Goal: Transaction & Acquisition: Purchase product/service

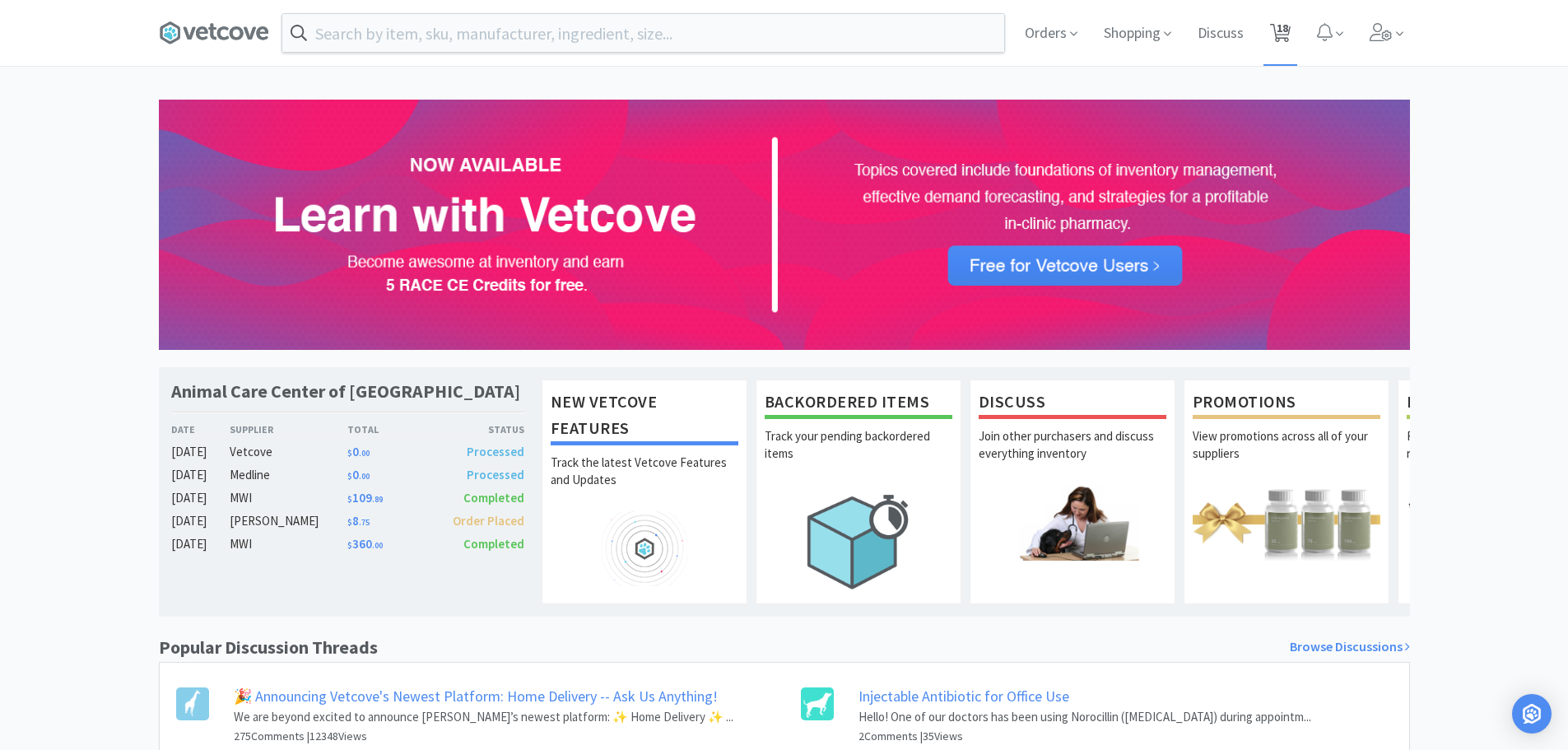
click at [1283, 40] on span "18" at bounding box center [1283, 28] width 12 height 66
select select "1"
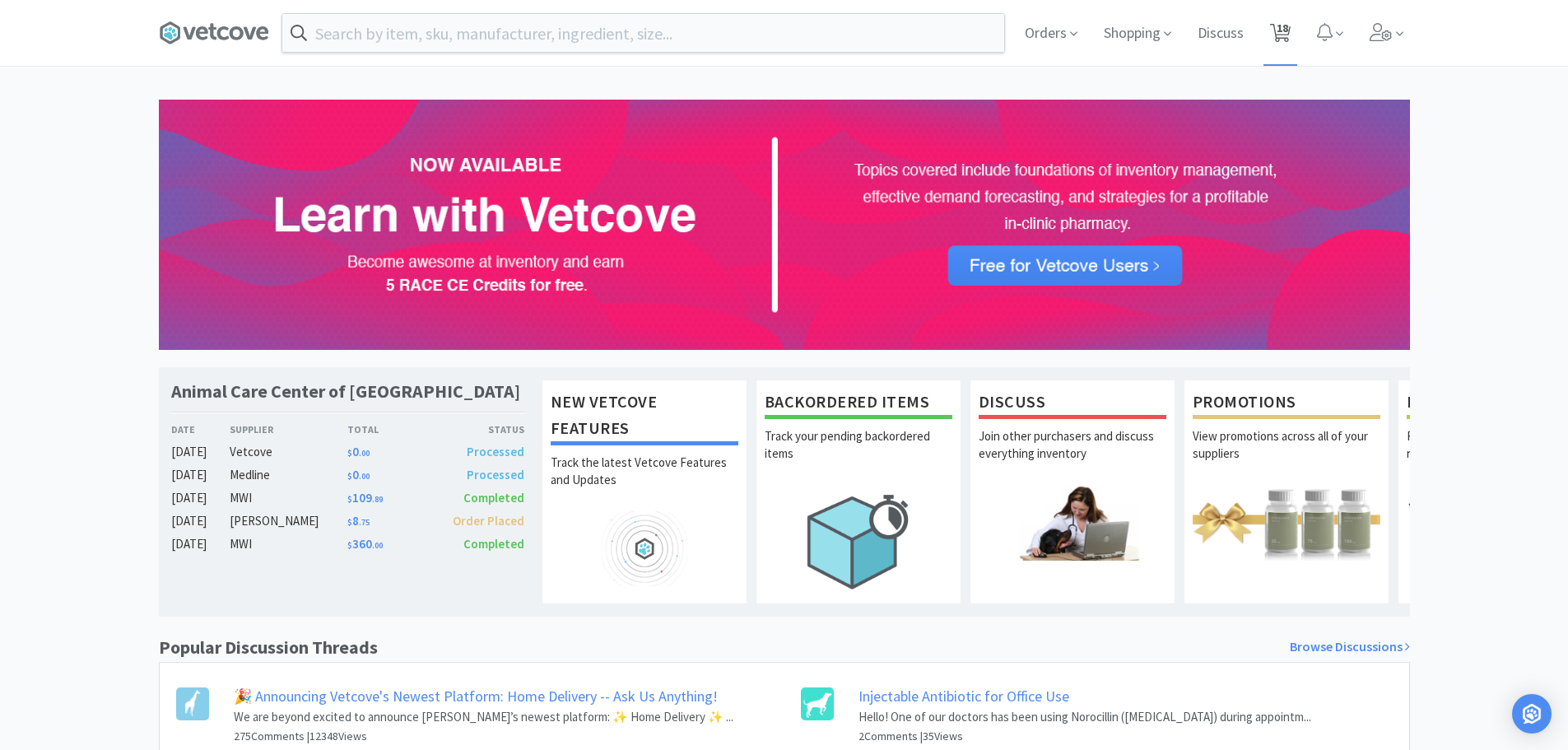
select select "1"
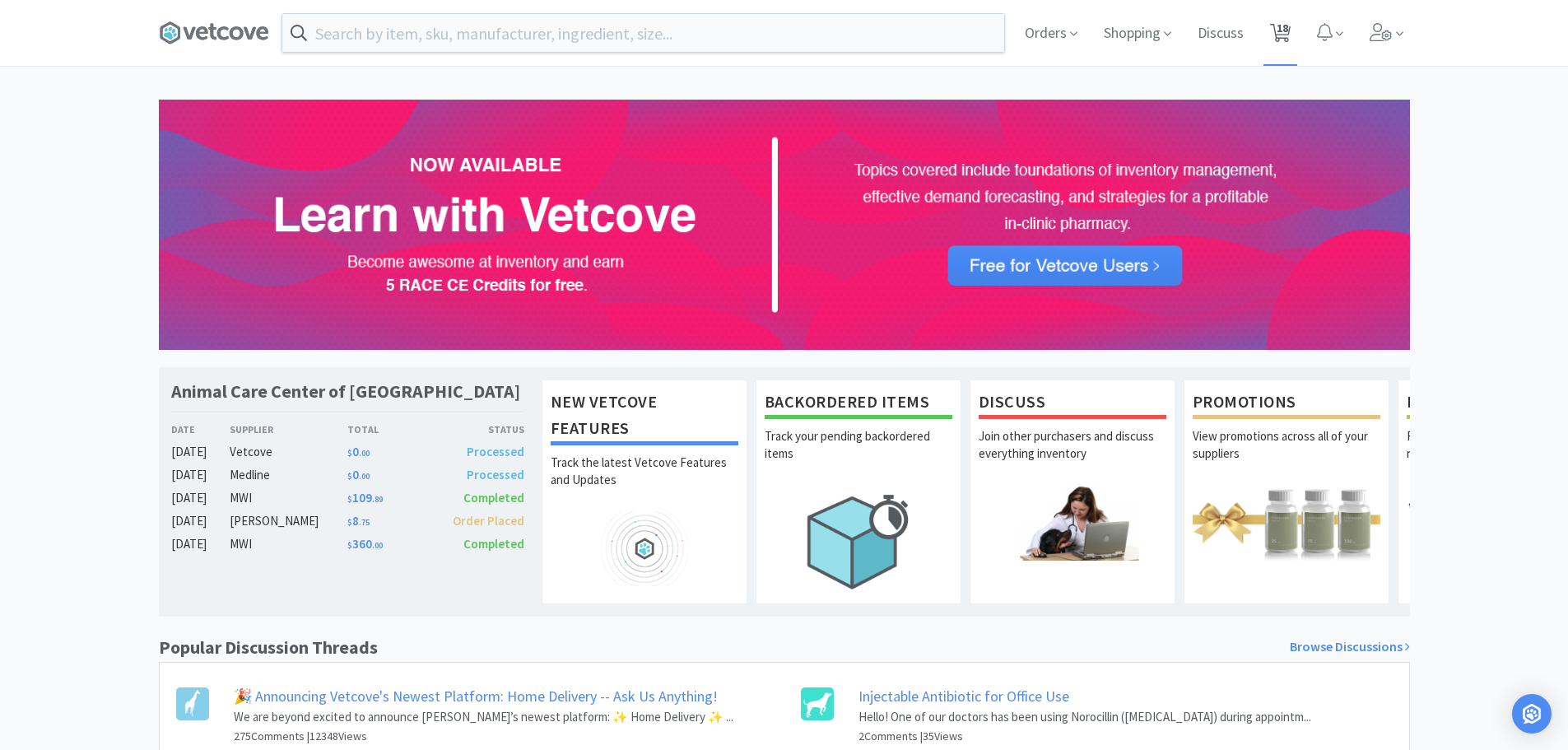
select select "1"
select select "3"
select select "1"
select select "2"
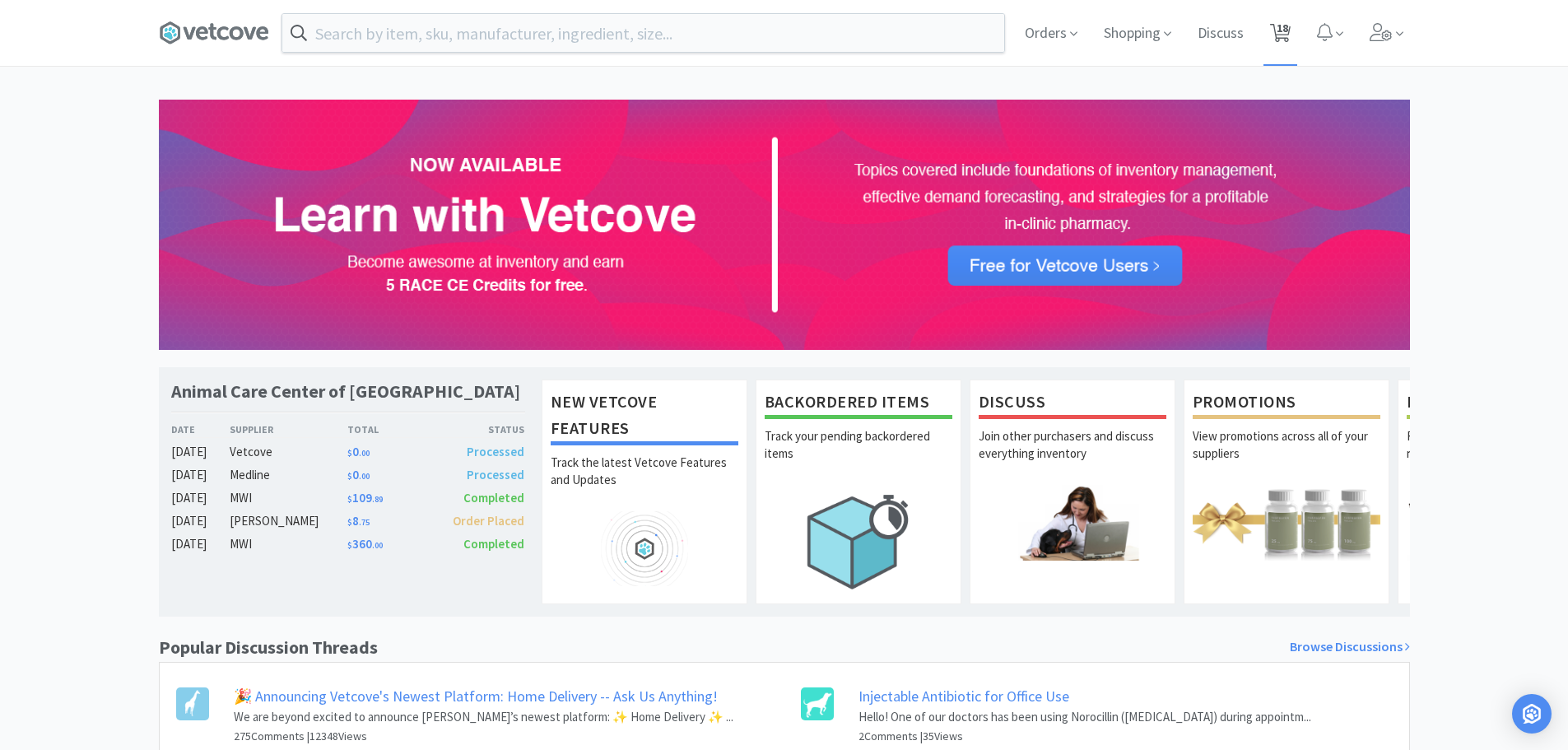
select select "1"
select select "2"
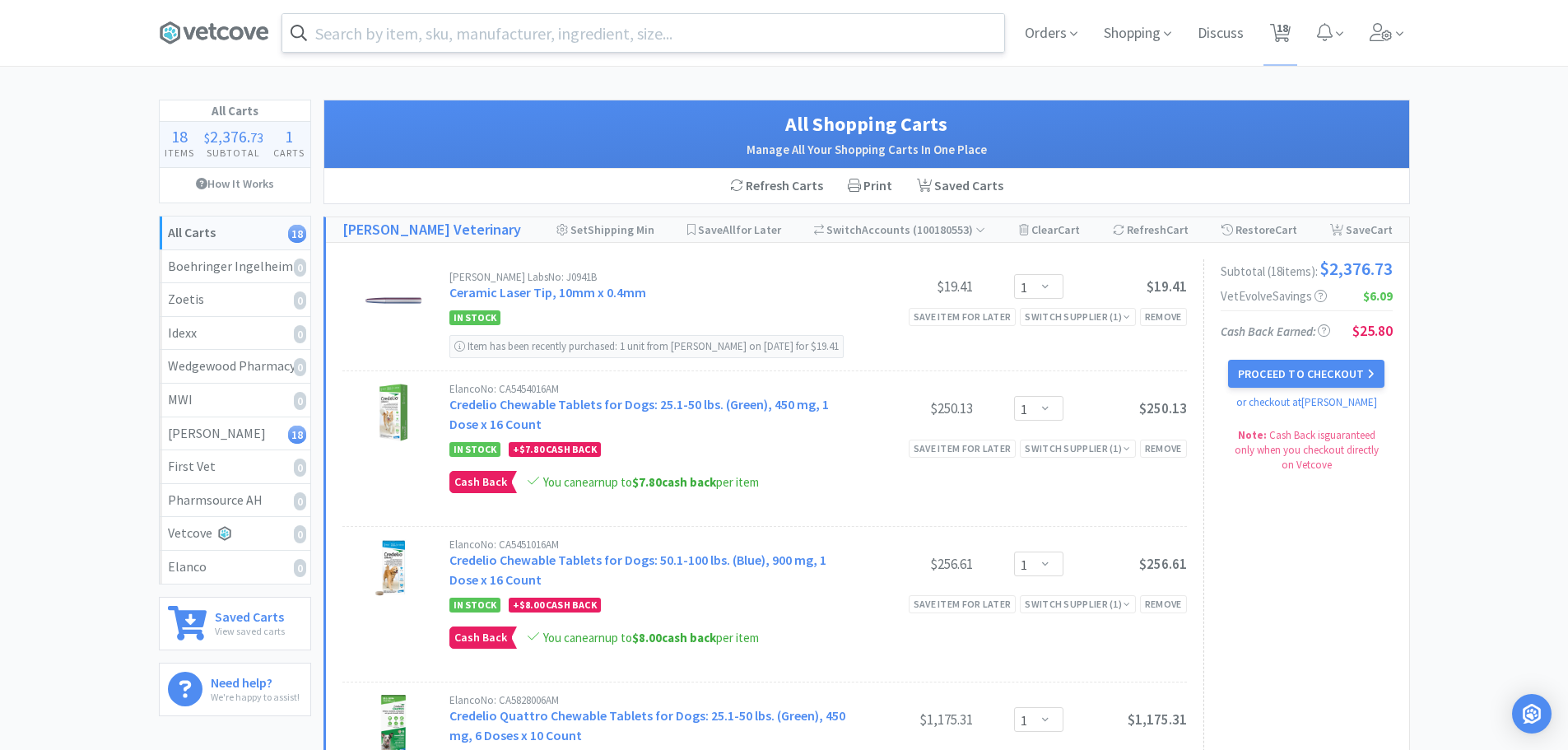
click at [352, 50] on input "text" at bounding box center [643, 33] width 722 height 38
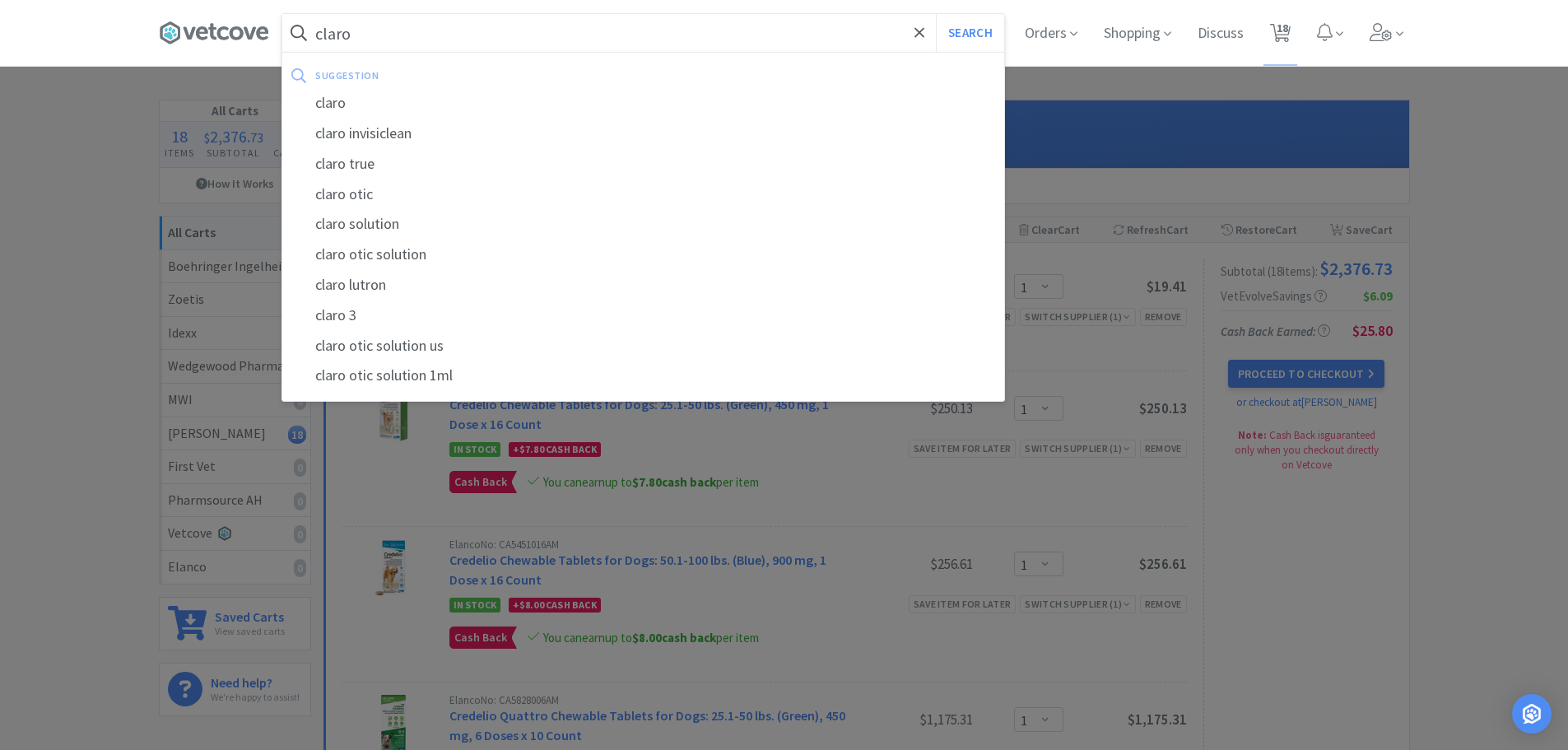
type input "claro"
click at [936, 14] on button "Search" at bounding box center [970, 33] width 68 height 38
select select "1"
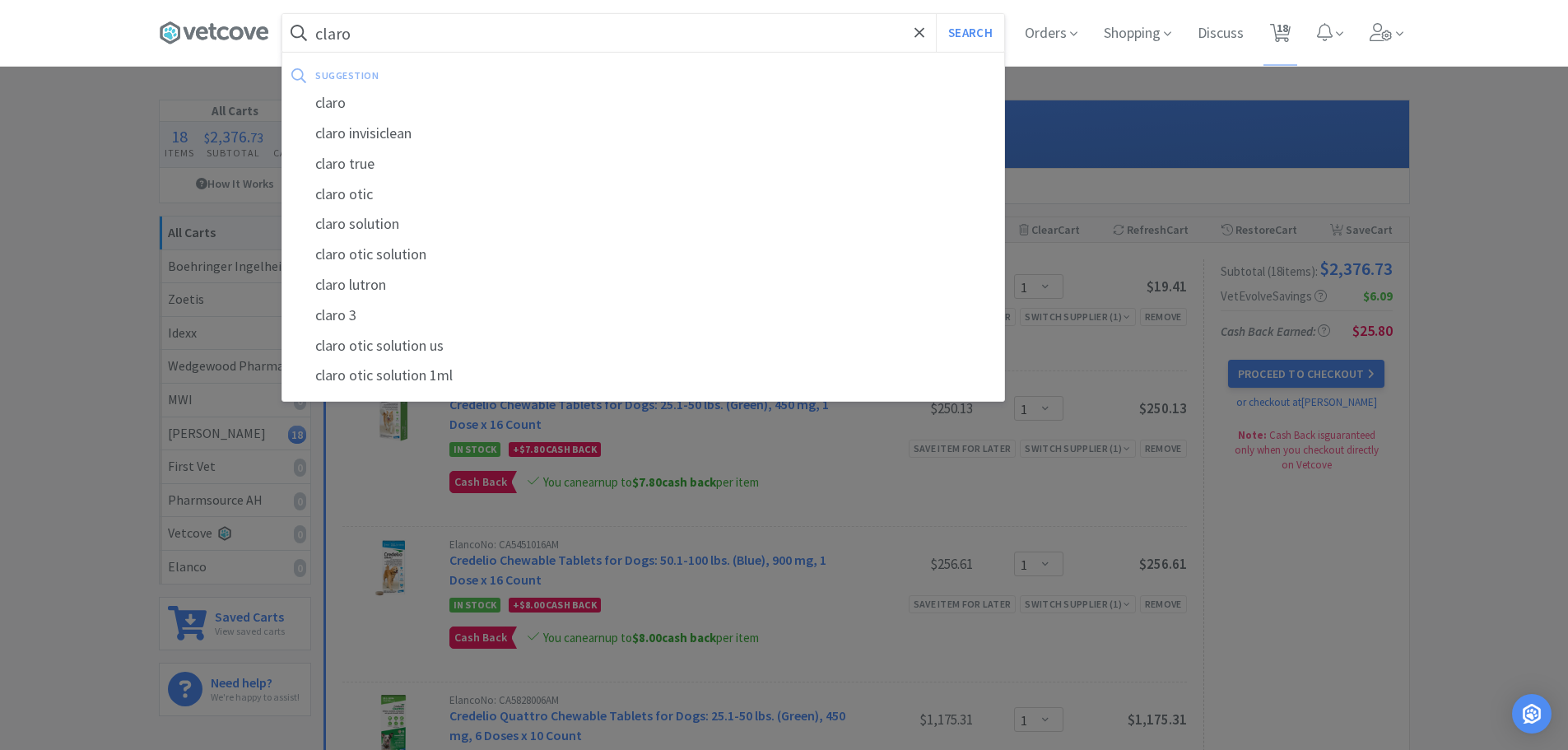
select select "1"
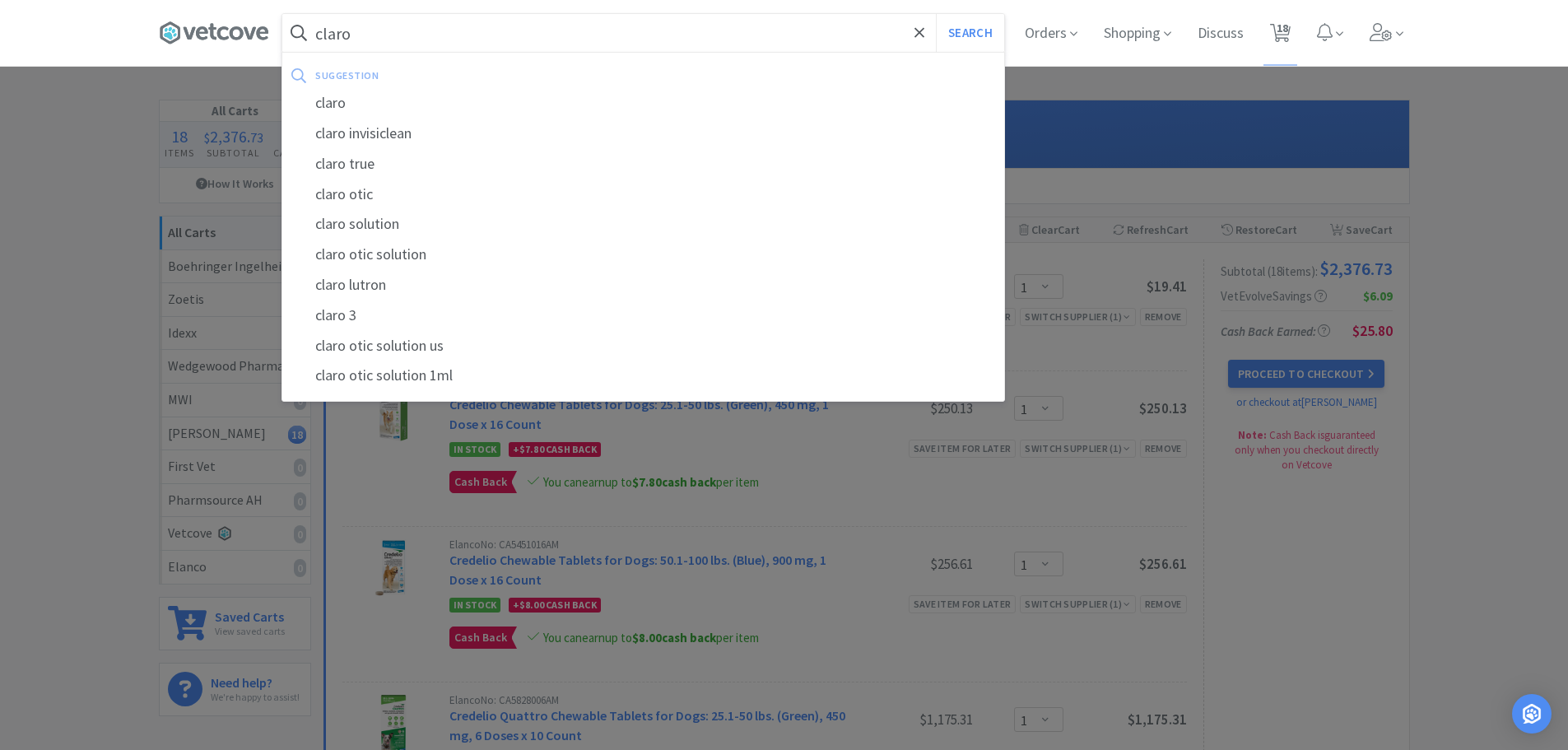
select select "1"
select select "3"
select select "1"
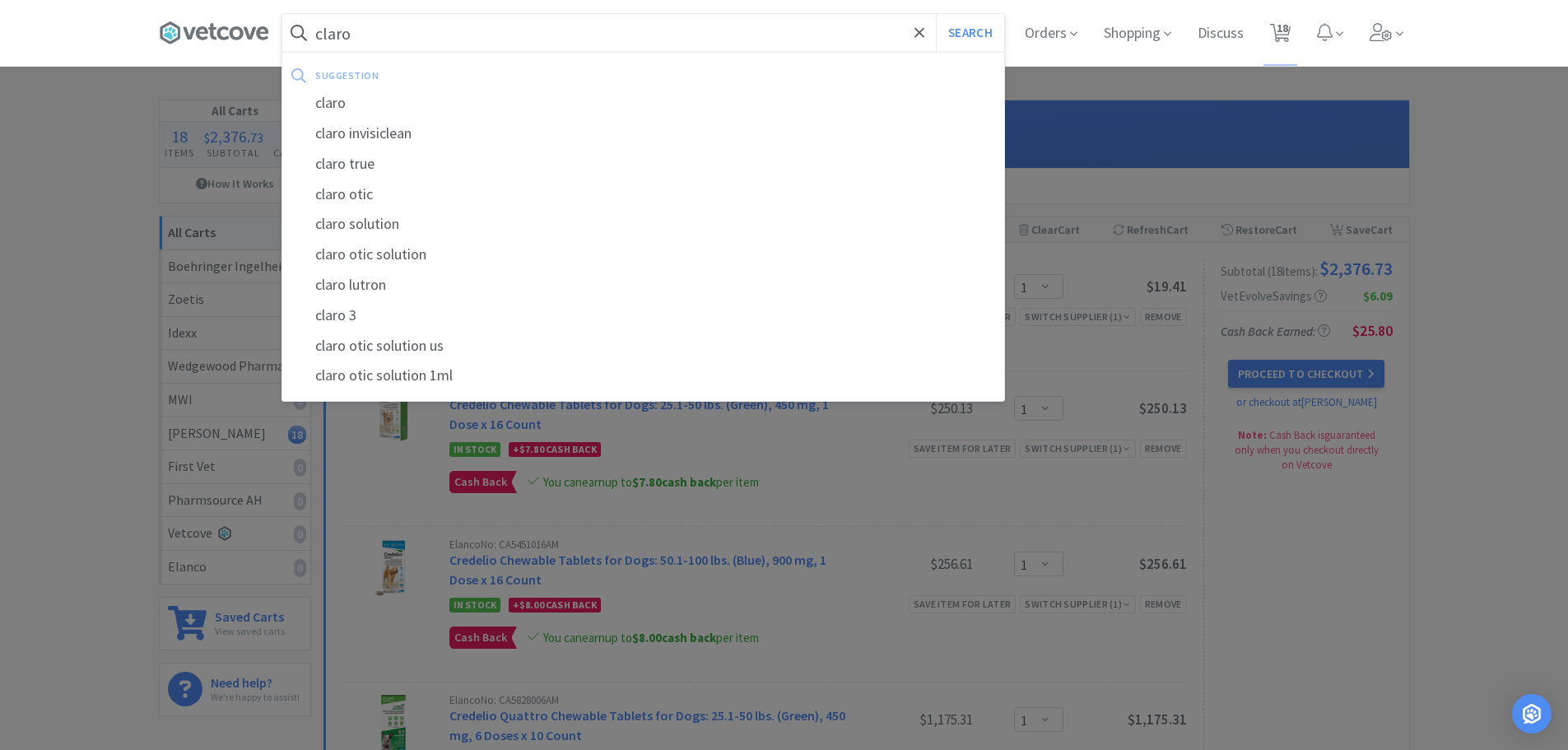
select select "2"
select select "1"
select select "2"
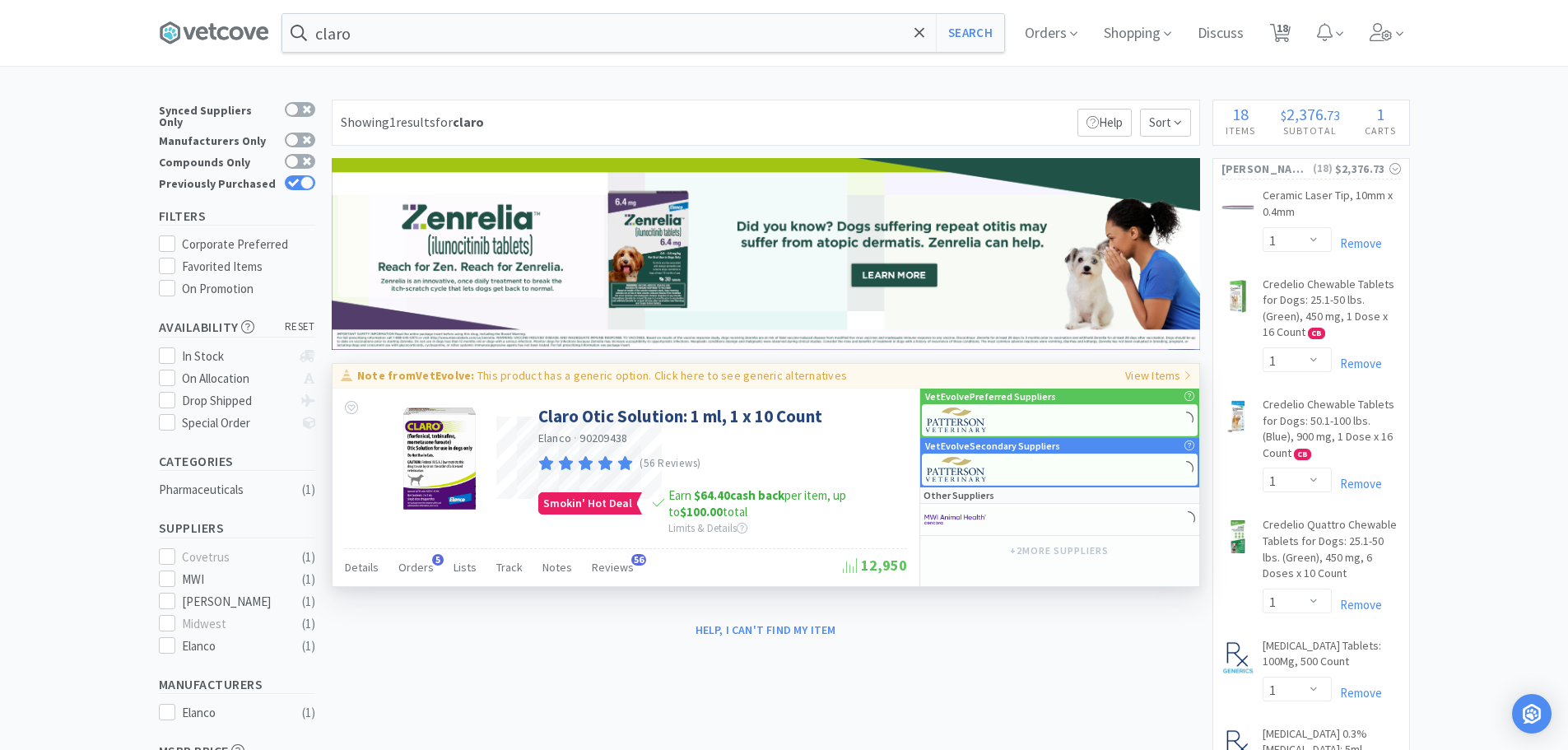
click at [591, 378] on p "This product has a generic option. Click here to see generic alternatives" at bounding box center [663, 375] width 369 height 15
type input "Simplera"
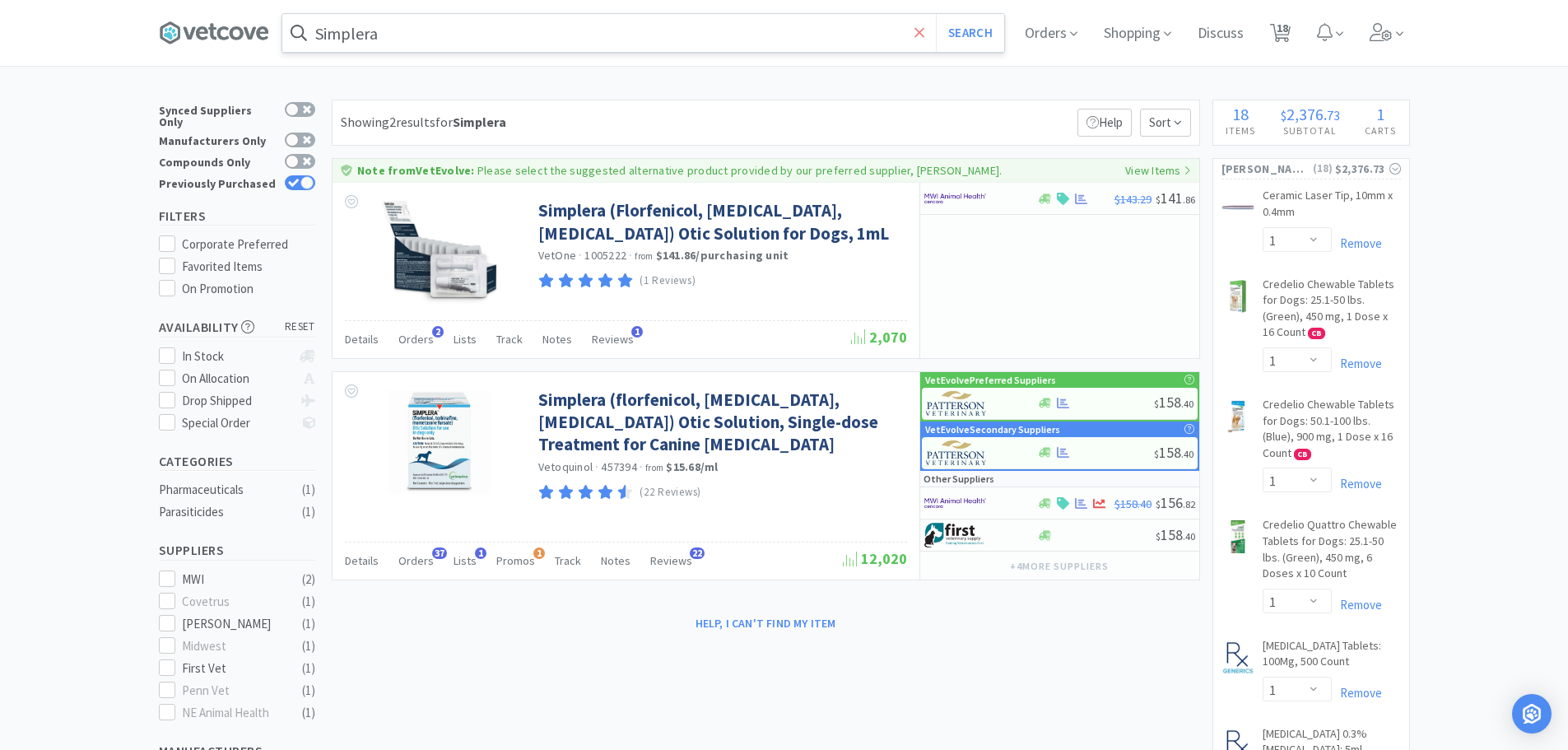
click at [924, 29] on icon at bounding box center [919, 33] width 10 height 10
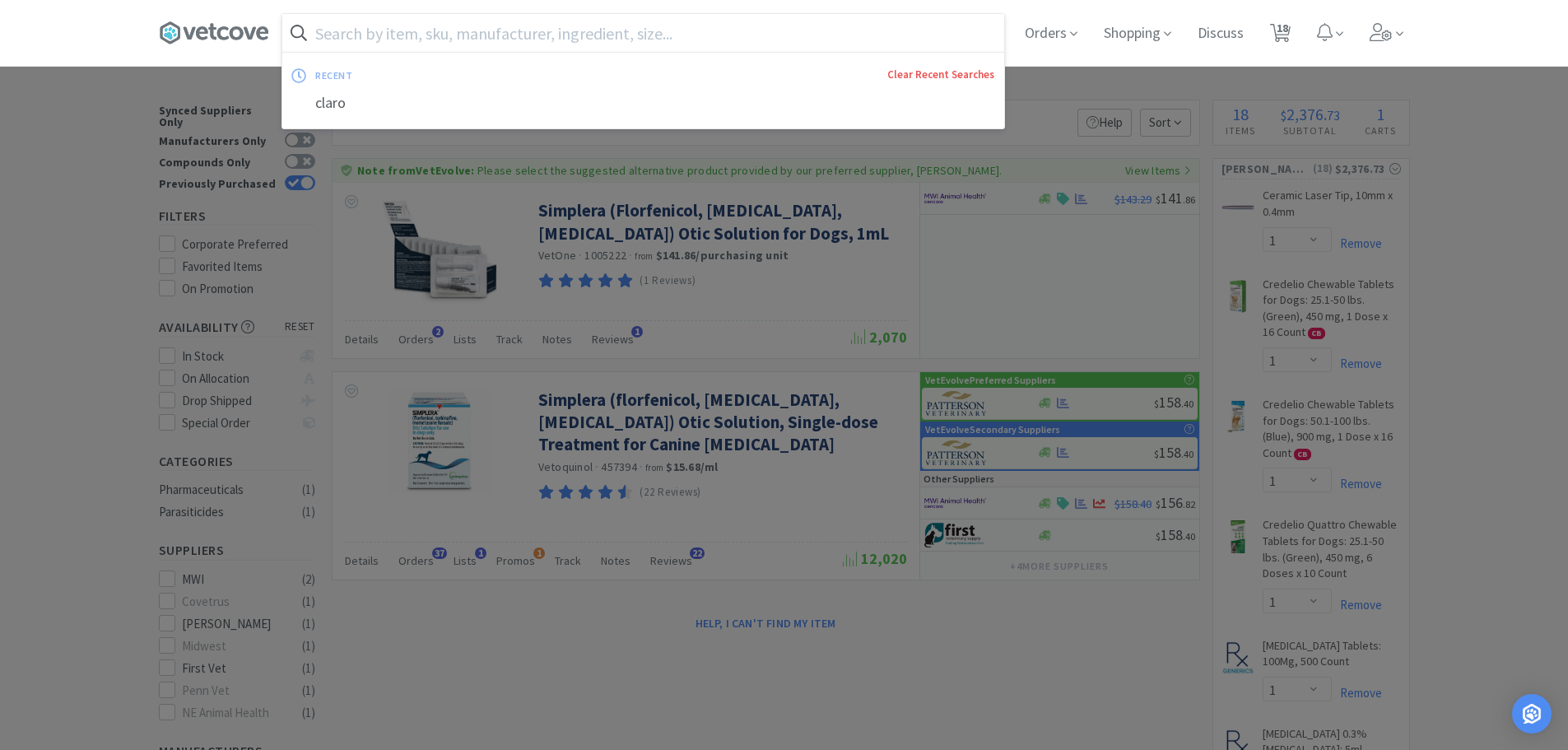
click at [963, 81] on link "Clear Recent Searches" at bounding box center [941, 74] width 107 height 14
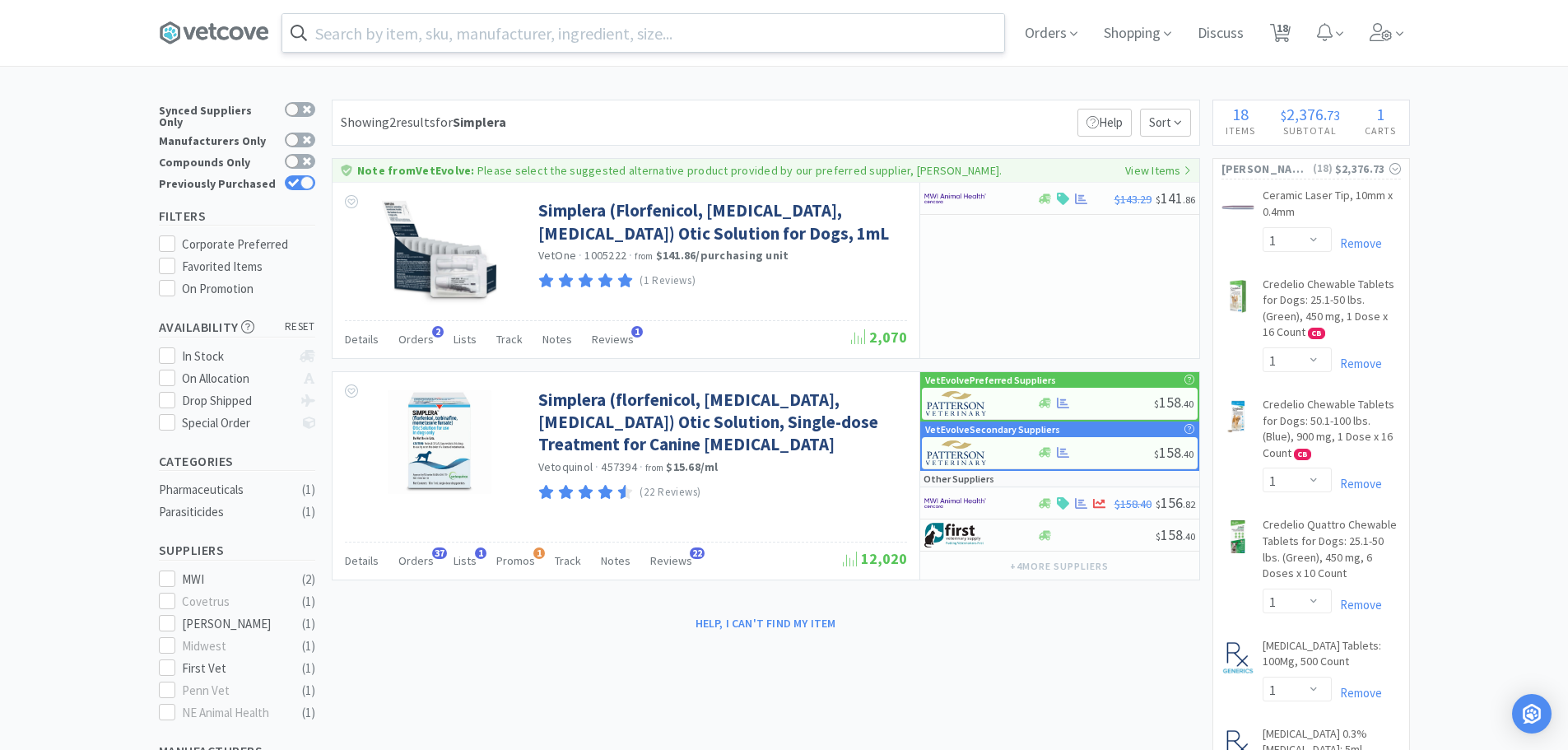
click at [37, 224] on div at bounding box center [784, 375] width 1568 height 750
click at [214, 26] on icon at bounding box center [214, 33] width 111 height 25
